Goal: Task Accomplishment & Management: Manage account settings

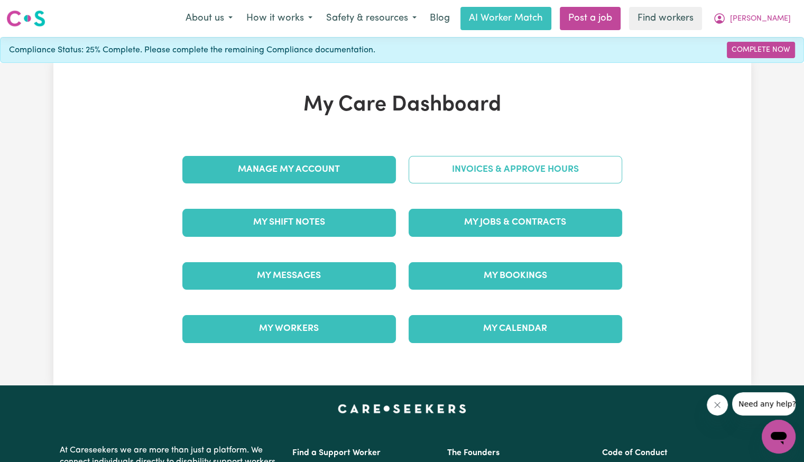
click at [436, 168] on link "Invoices & Approve Hours" at bounding box center [514, 169] width 213 height 27
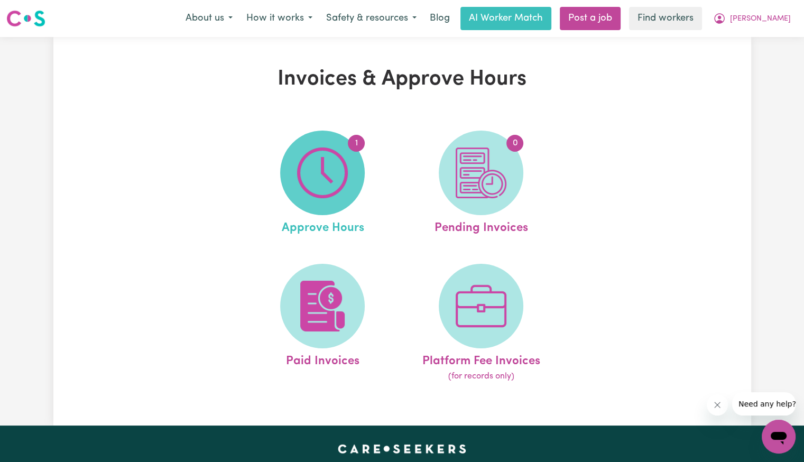
click at [348, 172] on span "1" at bounding box center [322, 173] width 85 height 85
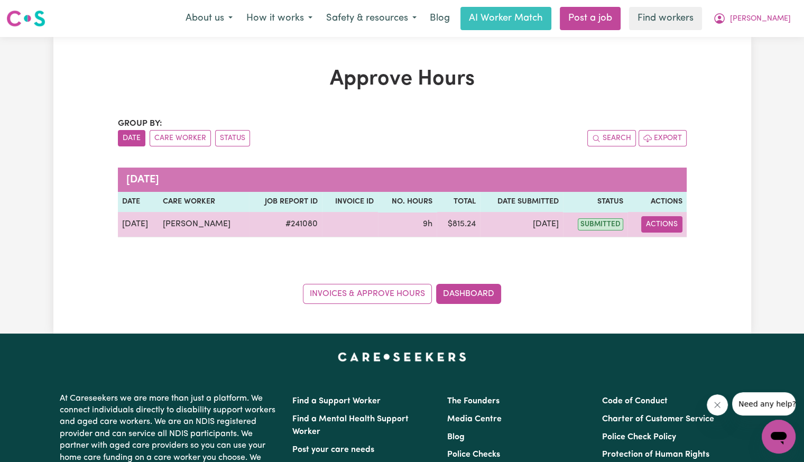
click at [664, 224] on button "Actions" at bounding box center [661, 224] width 41 height 16
click at [668, 249] on link "View Job Report" at bounding box center [689, 248] width 90 height 21
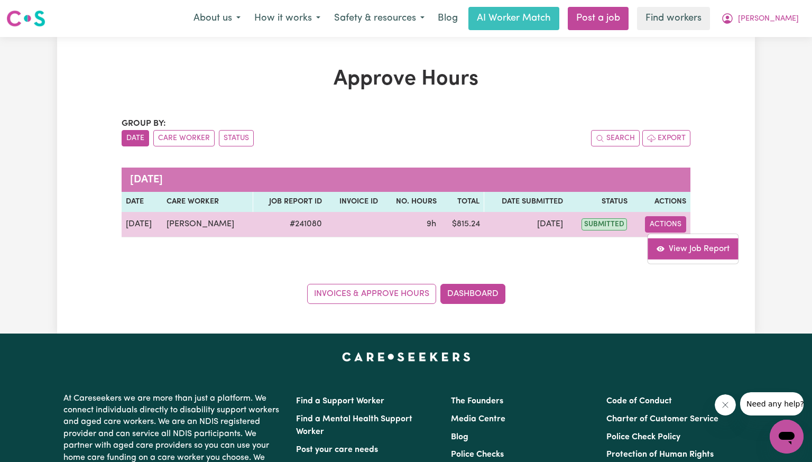
select select "pm"
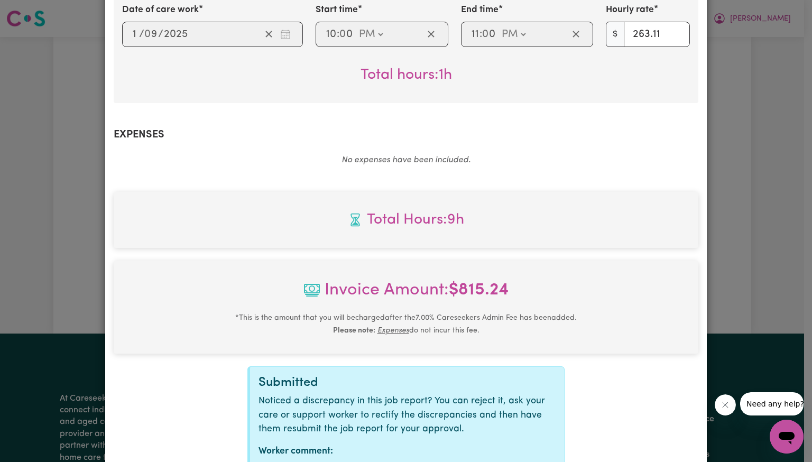
scroll to position [482, 0]
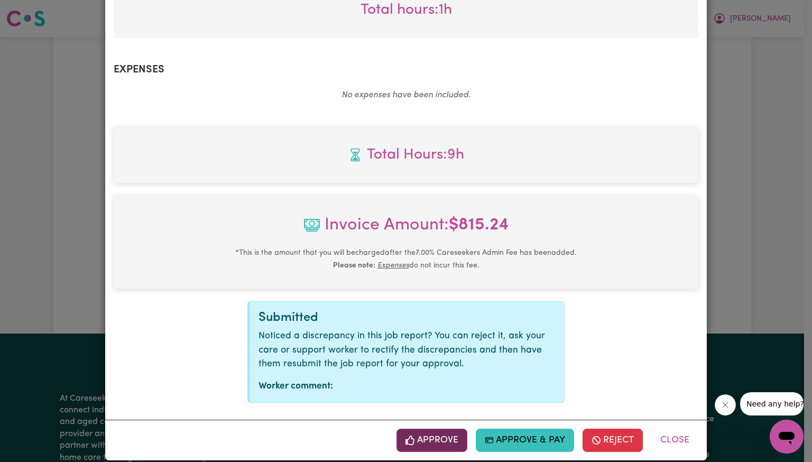
drag, startPoint x: 432, startPoint y: 439, endPoint x: 430, endPoint y: 433, distance: 6.2
click at [432, 439] on div "Approve Approve & Pay Reject Close" at bounding box center [405, 440] width 601 height 41
click at [430, 429] on button "Approve" at bounding box center [431, 440] width 71 height 23
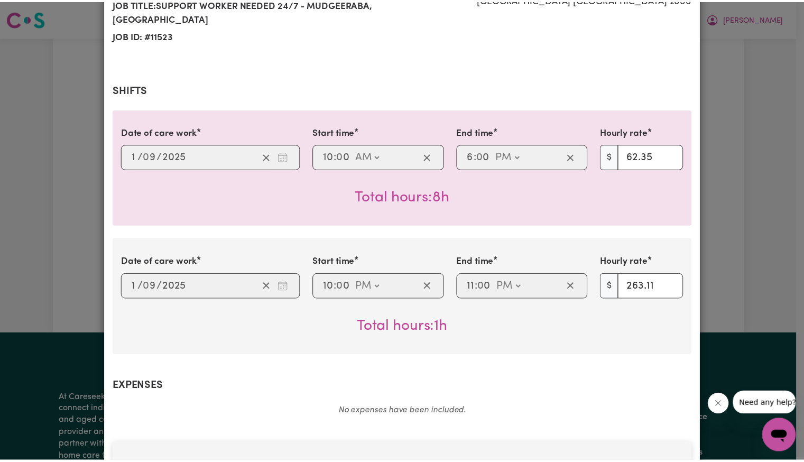
scroll to position [0, 0]
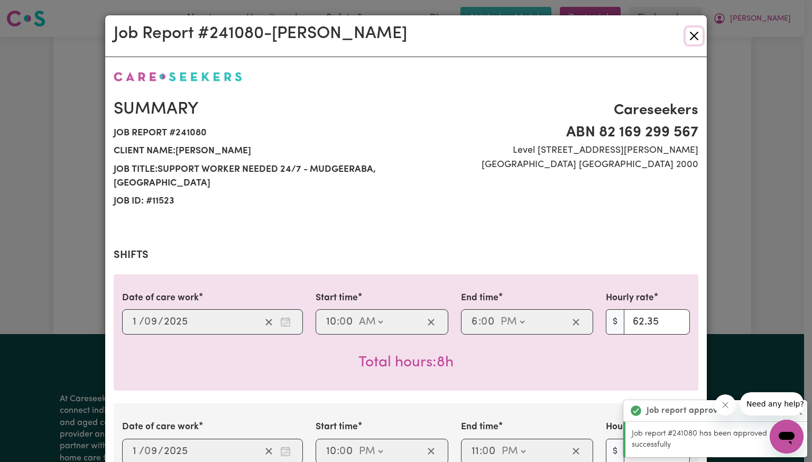
click at [689, 35] on button "Close" at bounding box center [693, 35] width 17 height 17
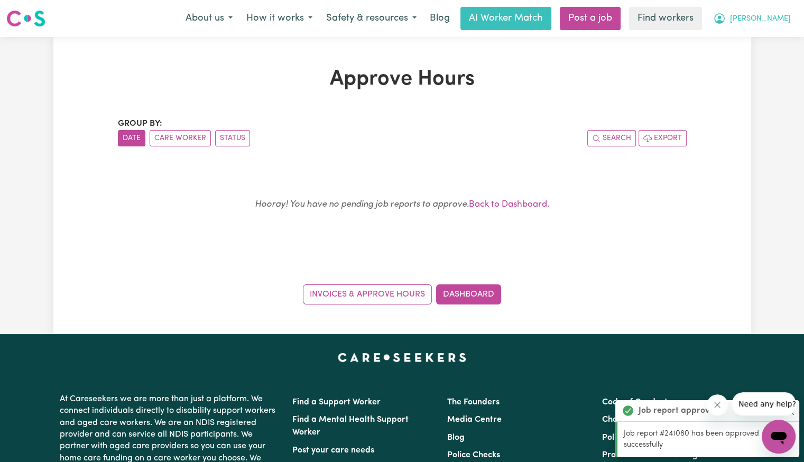
click at [787, 20] on span "[PERSON_NAME]" at bounding box center [760, 19] width 61 height 12
click at [777, 55] on link "Logout" at bounding box center [754, 61] width 83 height 20
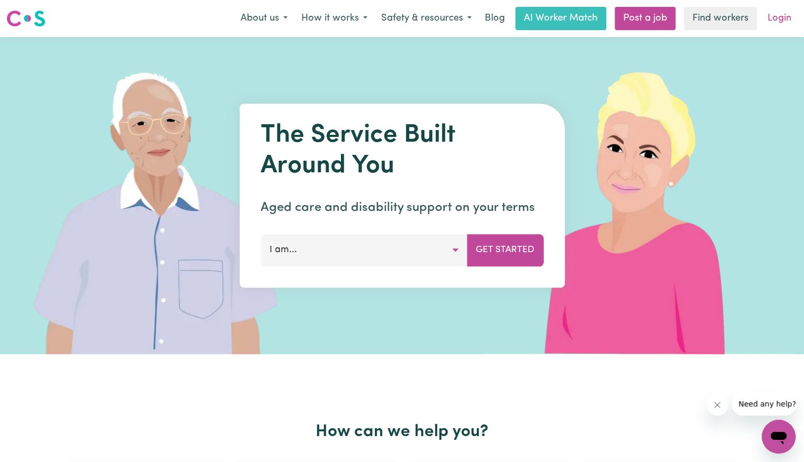
click at [778, 21] on link "Login" at bounding box center [779, 18] width 36 height 23
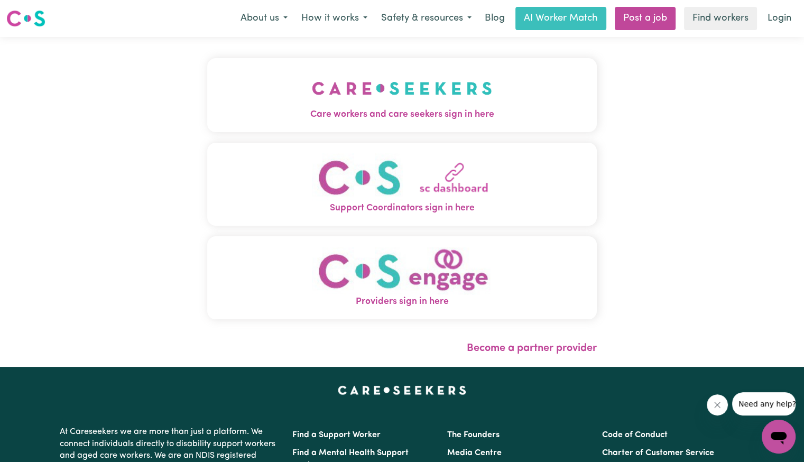
click at [321, 108] on span "Care workers and care seekers sign in here" at bounding box center [401, 115] width 389 height 14
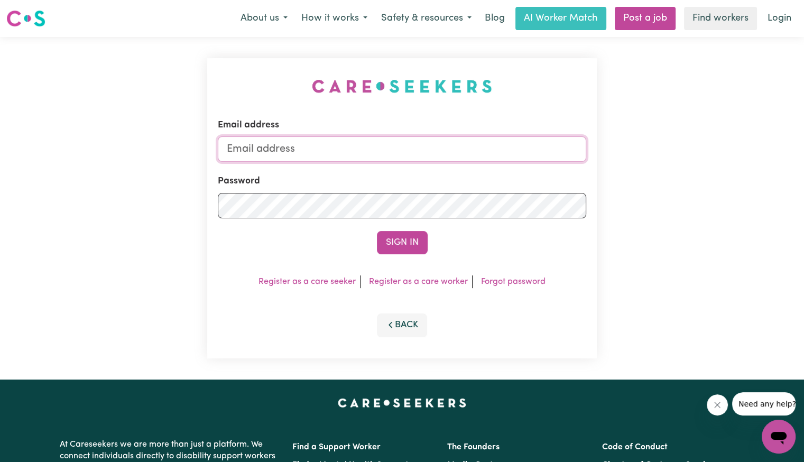
click at [325, 142] on input "Email address" at bounding box center [402, 148] width 368 height 25
drag, startPoint x: 287, startPoint y: 141, endPoint x: 694, endPoint y: 182, distance: 408.5
click at [694, 182] on div "Email address [EMAIL_ADDRESS][DOMAIN_NAME] Password Sign In Register as a care …" at bounding box center [402, 208] width 804 height 342
type input "[EMAIL_ADDRESS][DOMAIN_NAME]"
click at [377, 231] on button "Sign In" at bounding box center [402, 242] width 51 height 23
